Goal: Transaction & Acquisition: Book appointment/travel/reservation

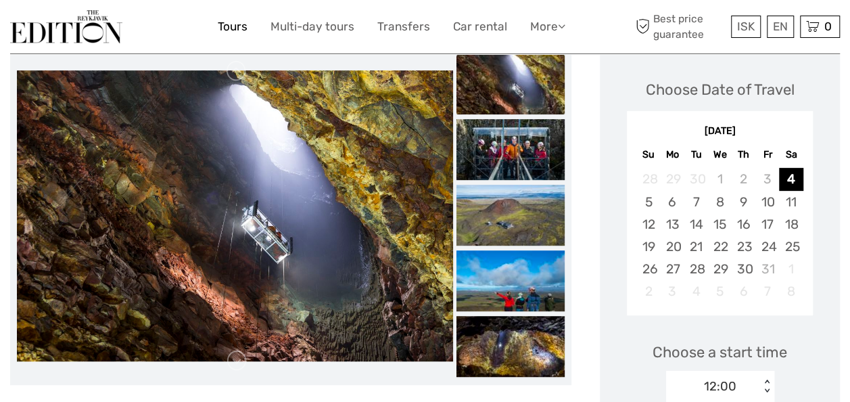
click at [225, 24] on link "Tours" at bounding box center [233, 27] width 30 height 20
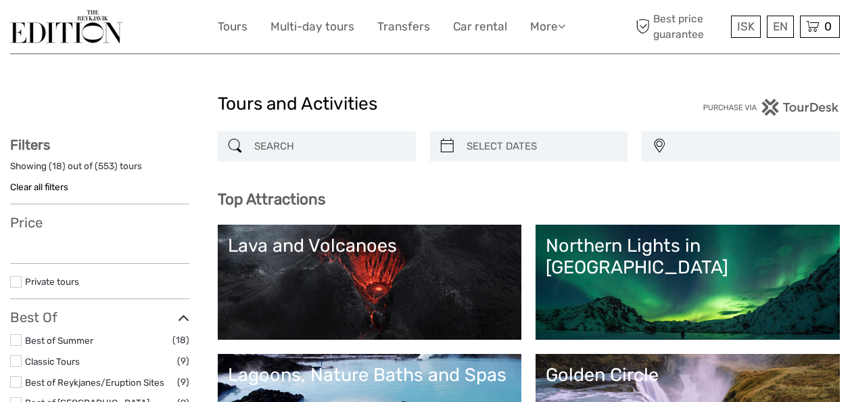
select select
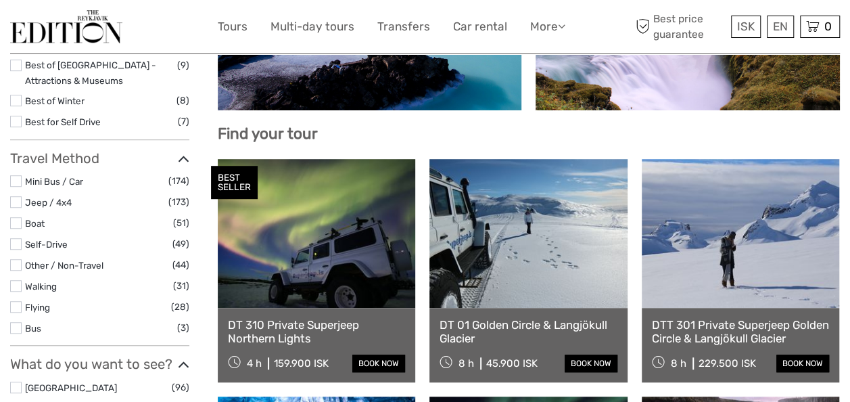
scroll to position [445, 0]
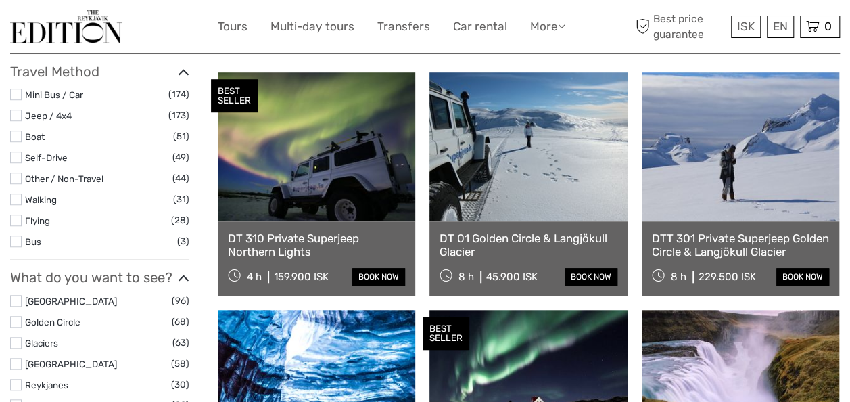
click at [349, 318] on link at bounding box center [317, 384] width 198 height 149
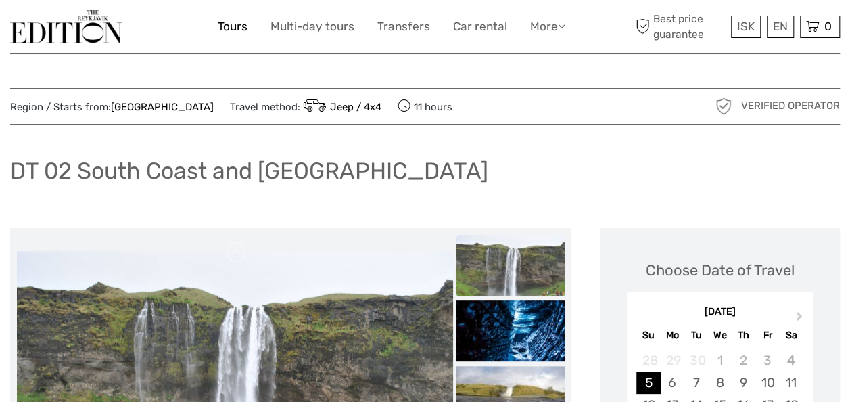
click at [223, 26] on link "Tours" at bounding box center [233, 27] width 30 height 20
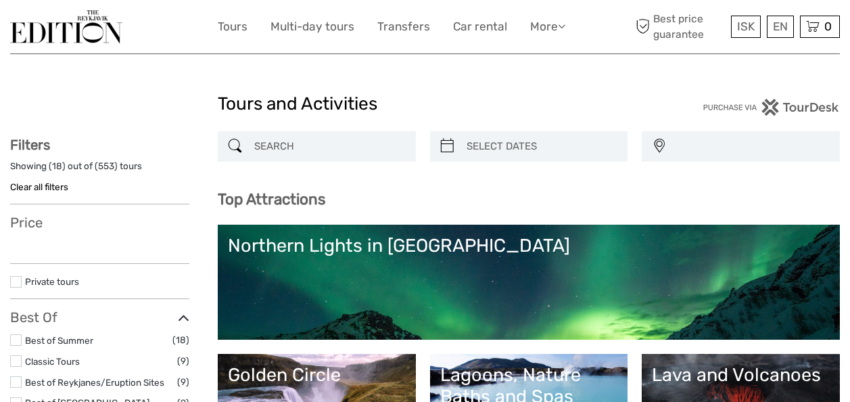
select select
click at [294, 143] on input "search" at bounding box center [329, 147] width 160 height 24
select select
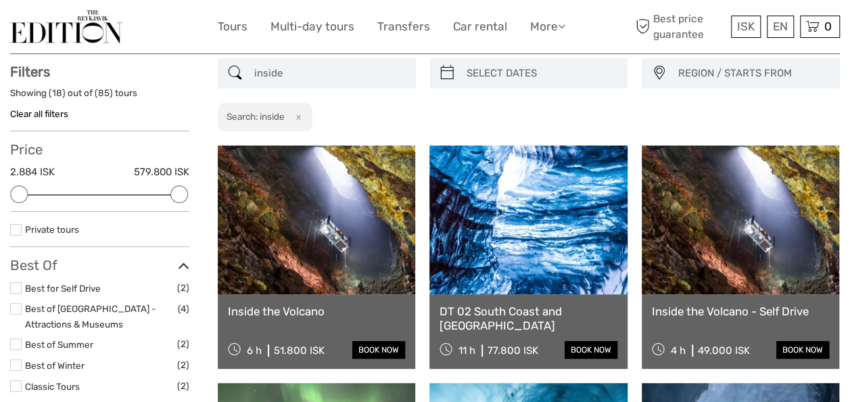
scroll to position [76, 0]
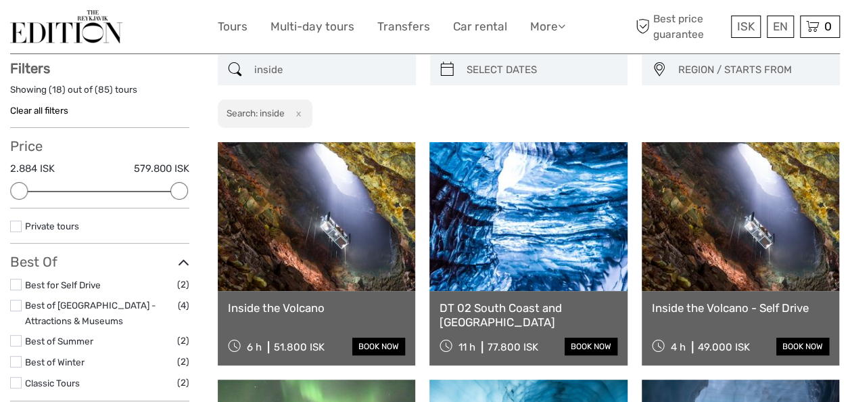
type input "inside"
click at [348, 193] on link at bounding box center [317, 216] width 198 height 149
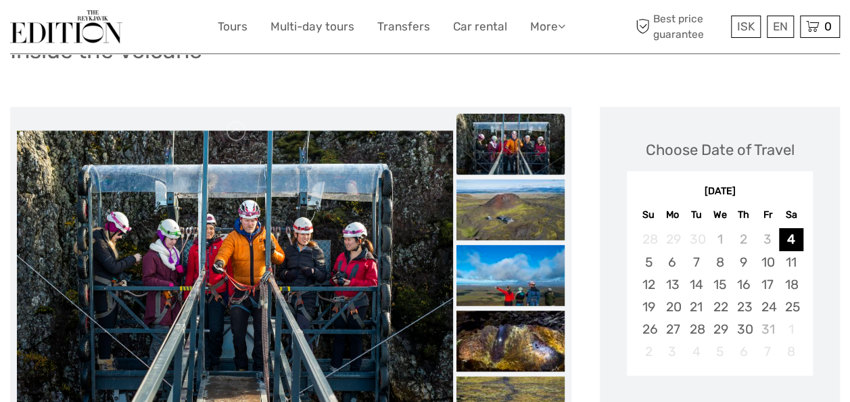
scroll to position [187, 0]
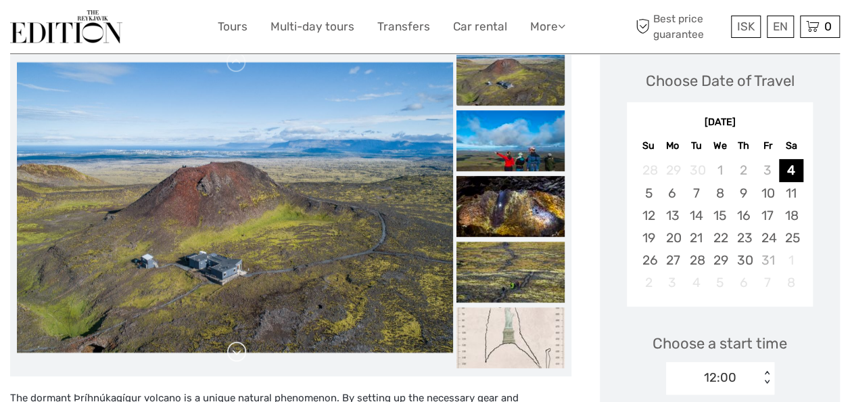
click at [236, 351] on link at bounding box center [237, 352] width 22 height 22
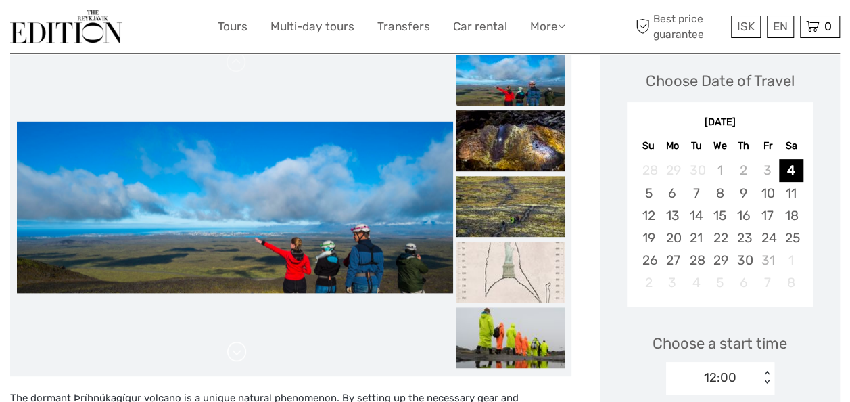
click at [236, 351] on link at bounding box center [237, 352] width 22 height 22
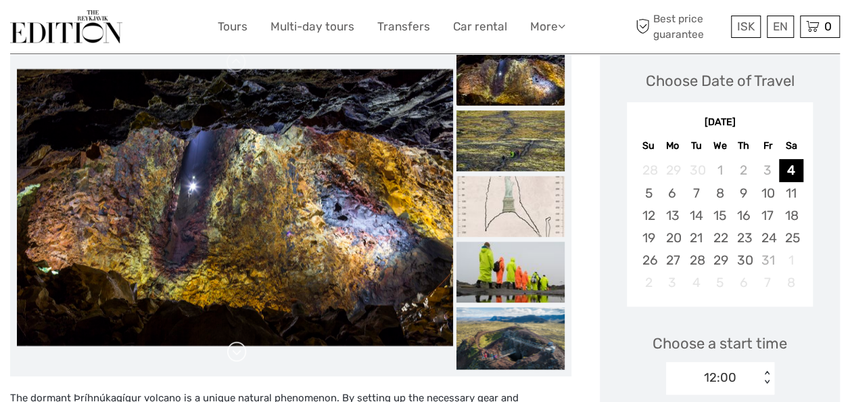
click at [236, 351] on link at bounding box center [237, 352] width 22 height 22
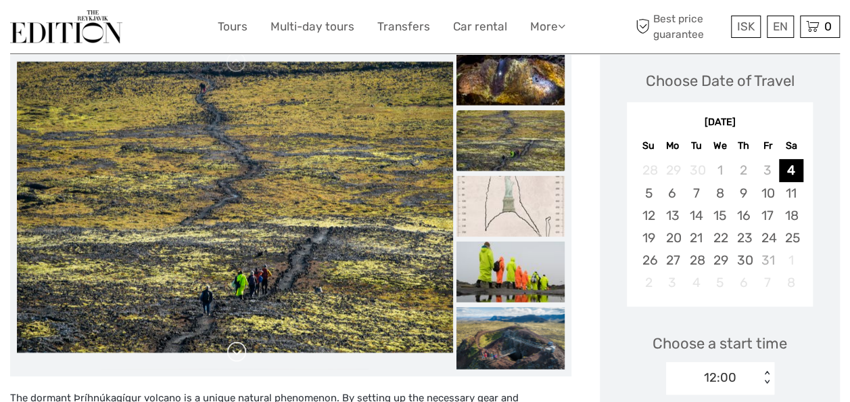
click at [236, 351] on link at bounding box center [237, 352] width 22 height 22
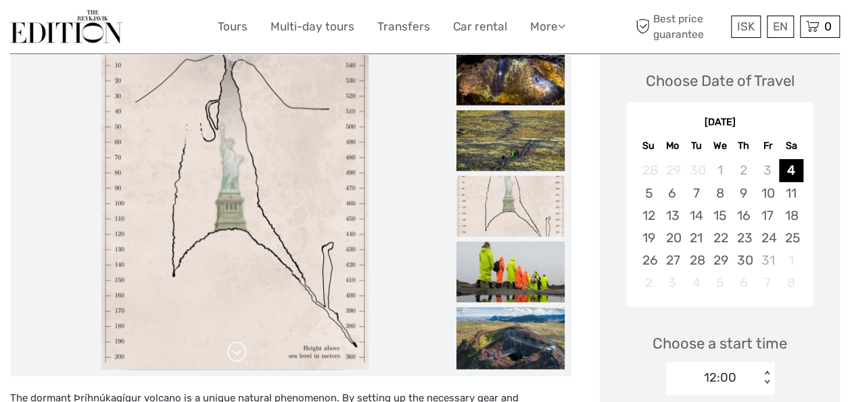
click at [236, 351] on link at bounding box center [237, 352] width 22 height 22
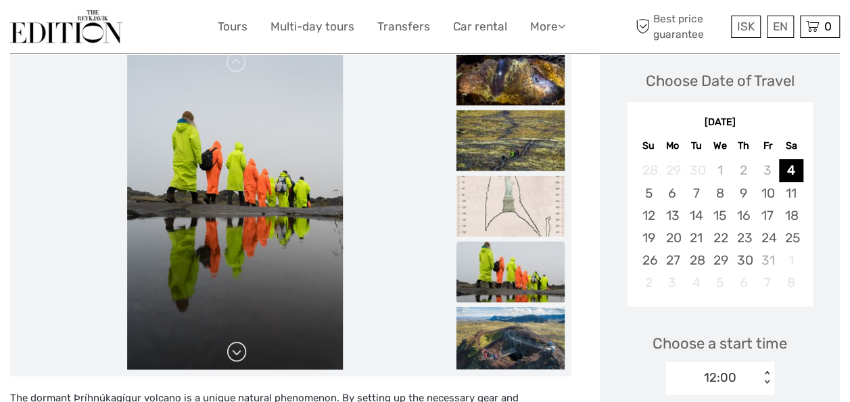
click at [236, 351] on link at bounding box center [237, 352] width 22 height 22
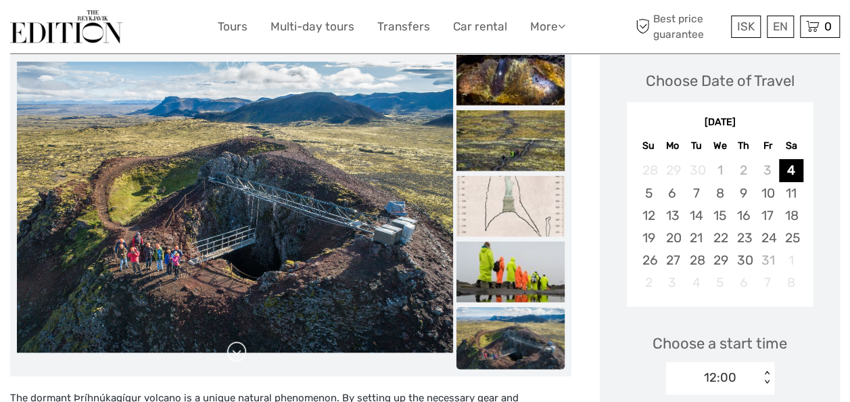
click at [236, 351] on link at bounding box center [237, 352] width 22 height 22
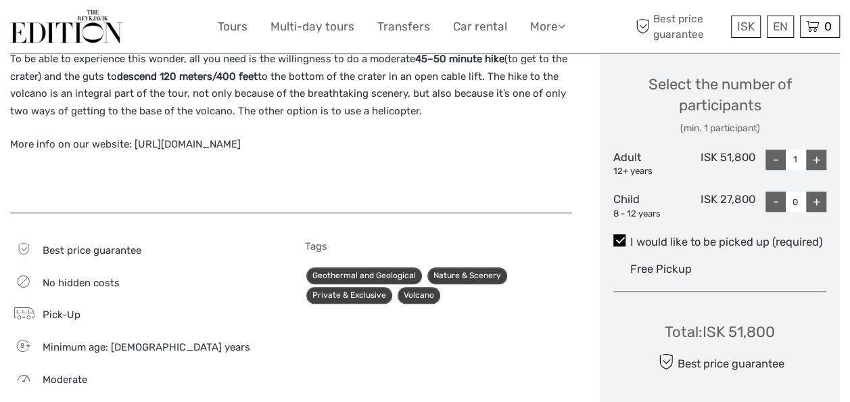
scroll to position [612, 0]
